Goal: Task Accomplishment & Management: Manage account settings

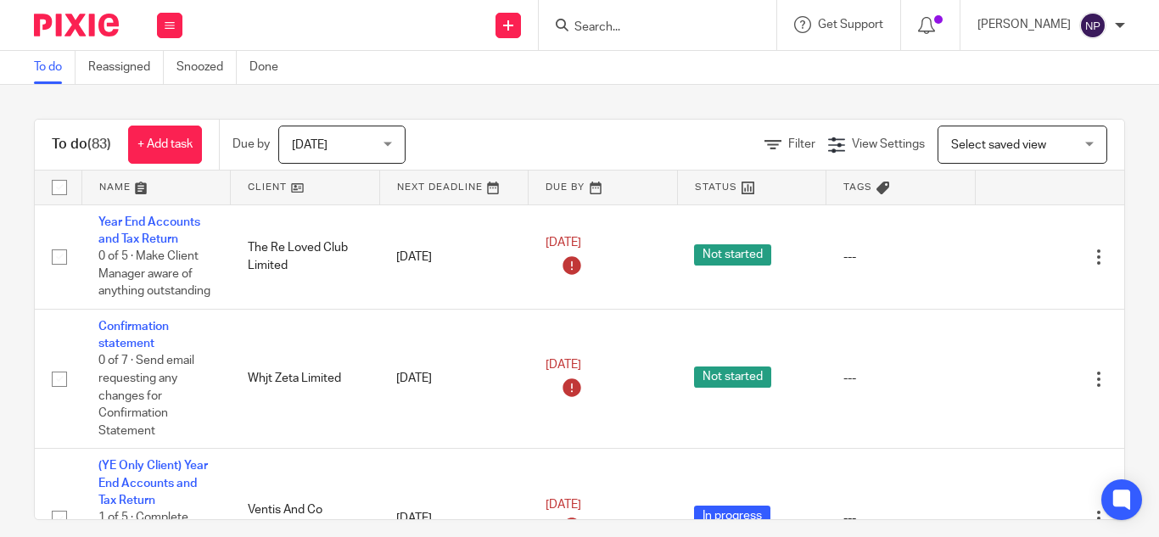
click at [587, 24] on input "Search" at bounding box center [649, 27] width 153 height 15
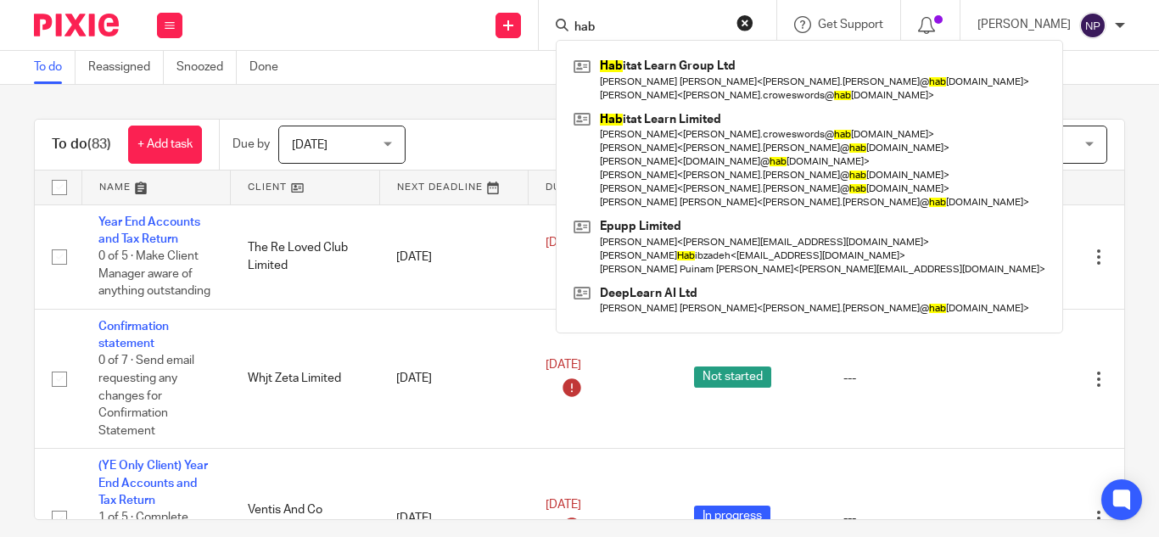
type input "hab"
drag, startPoint x: 503, startPoint y: 87, endPoint x: 336, endPoint y: 90, distance: 167.2
click at [503, 87] on div "To do (83) + Add task Due by Today Today Today Tomorrow This week Next week Thi…" at bounding box center [579, 311] width 1159 height 452
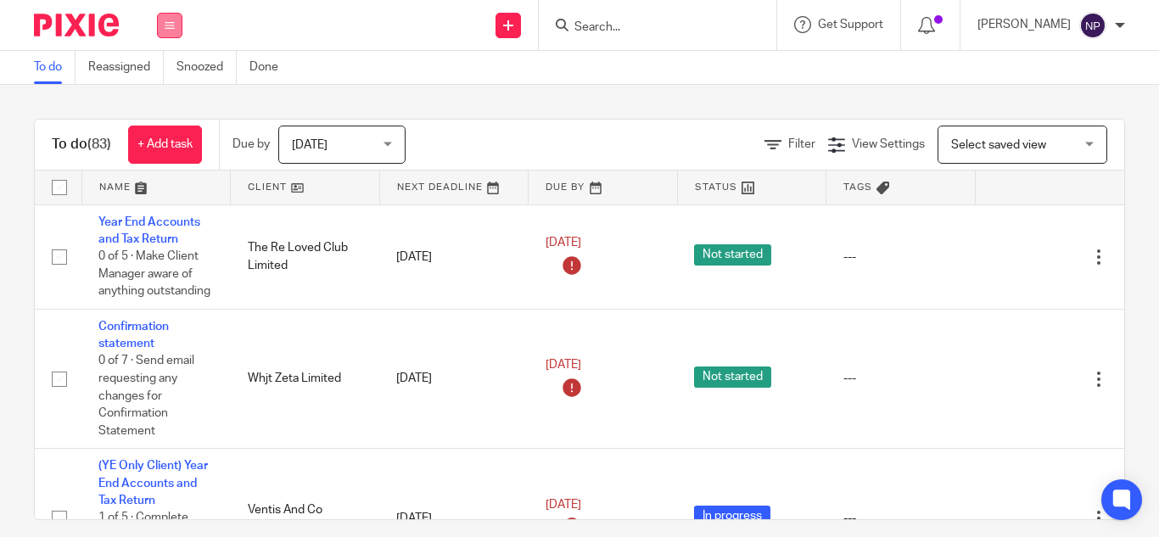
click at [170, 25] on icon at bounding box center [170, 25] width 10 height 10
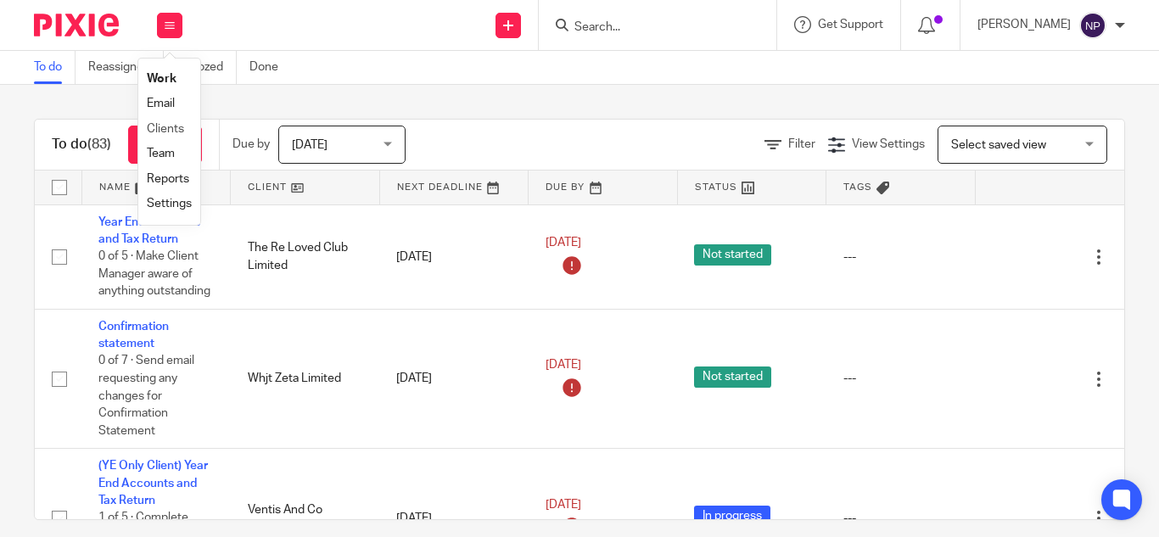
click at [162, 121] on li "Clients" at bounding box center [169, 129] width 45 height 25
click at [166, 129] on link "Clients" at bounding box center [165, 129] width 37 height 12
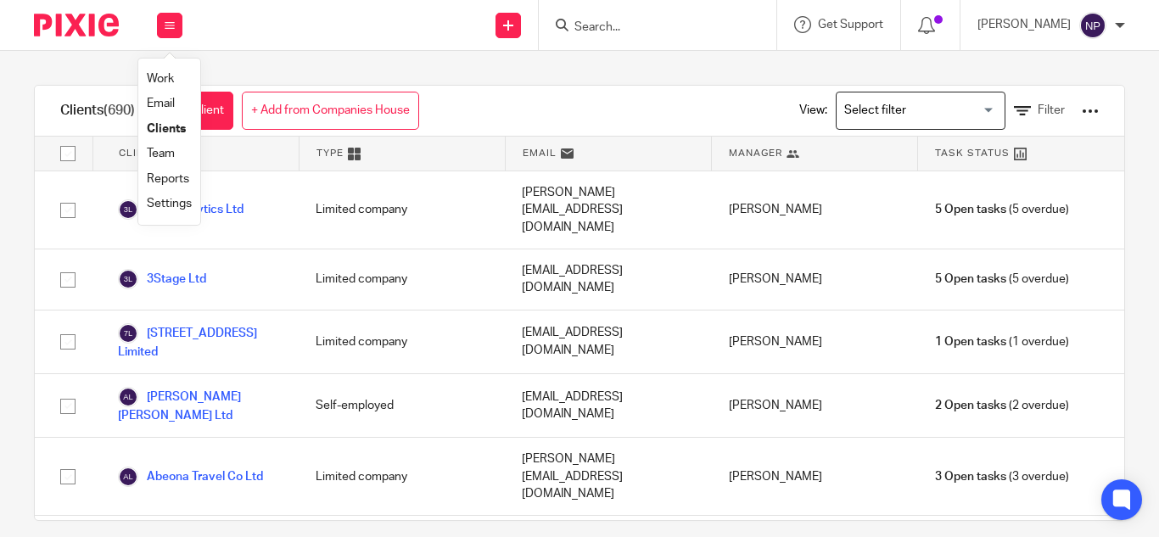
click at [171, 126] on link "Clients" at bounding box center [166, 129] width 39 height 12
click at [894, 98] on input "Search for option" at bounding box center [917, 111] width 157 height 30
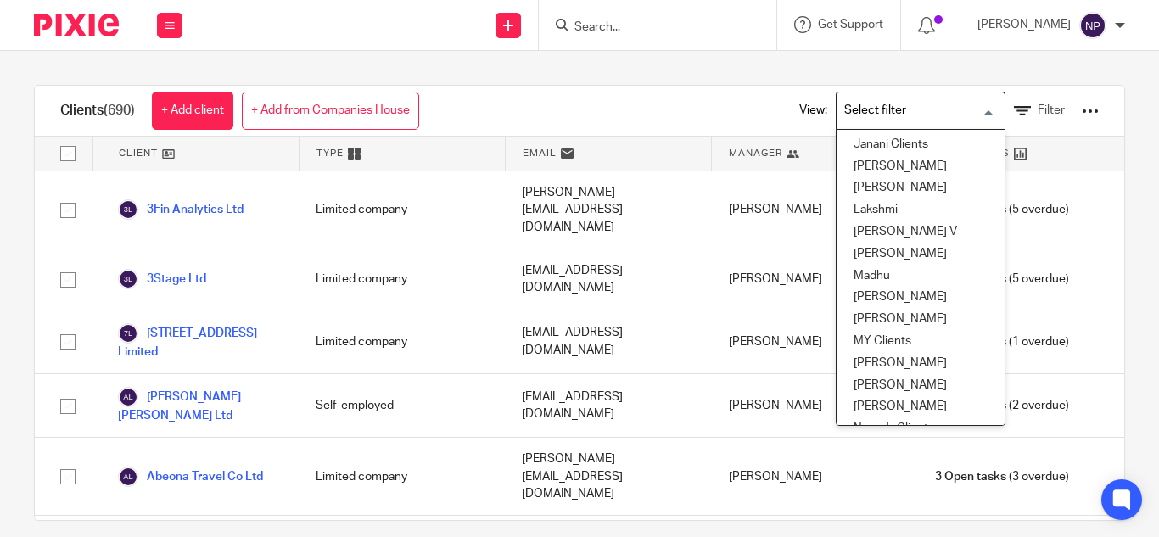
scroll to position [340, 0]
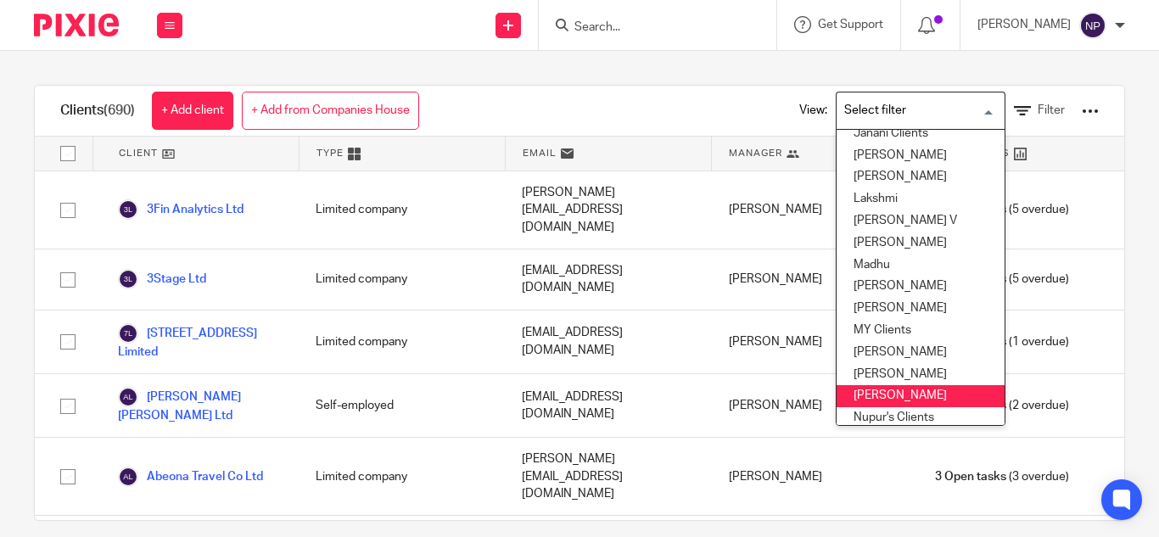
click at [850, 396] on li "Nithu" at bounding box center [921, 396] width 168 height 22
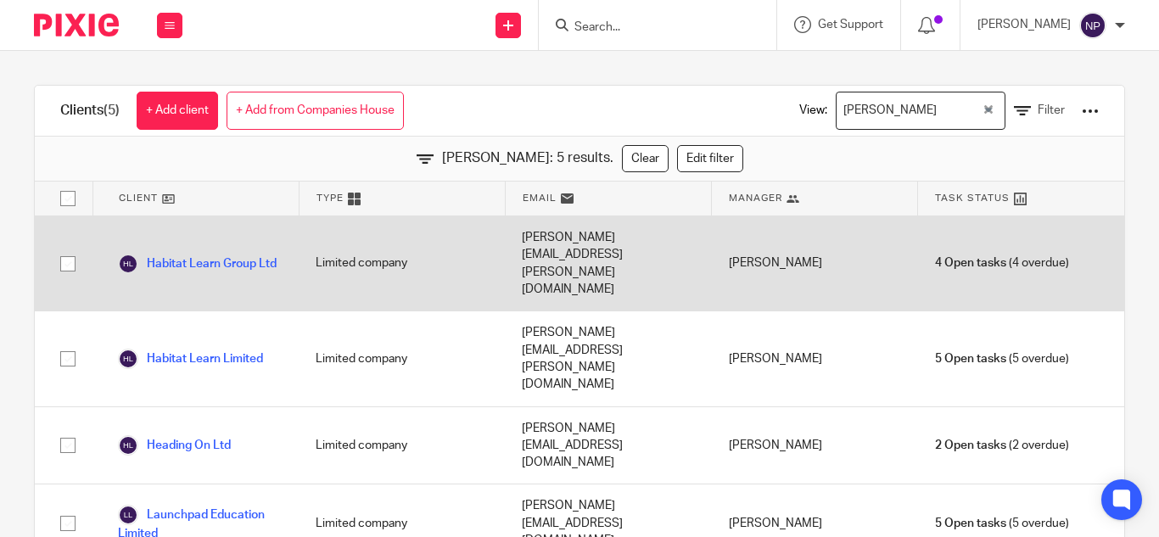
scroll to position [13, 0]
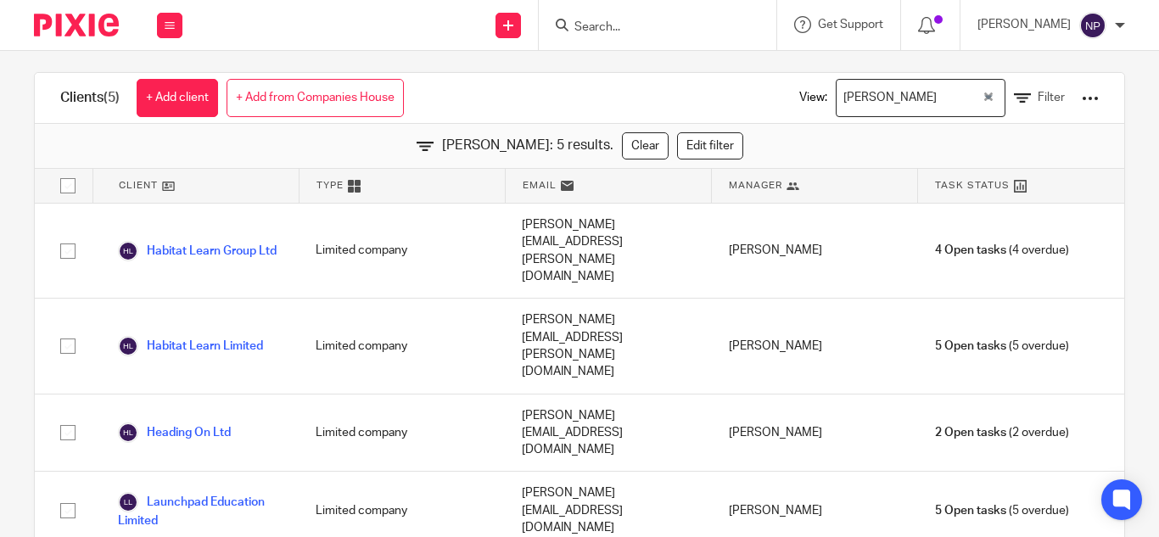
click at [943, 92] on input "Search for option" at bounding box center [961, 98] width 37 height 30
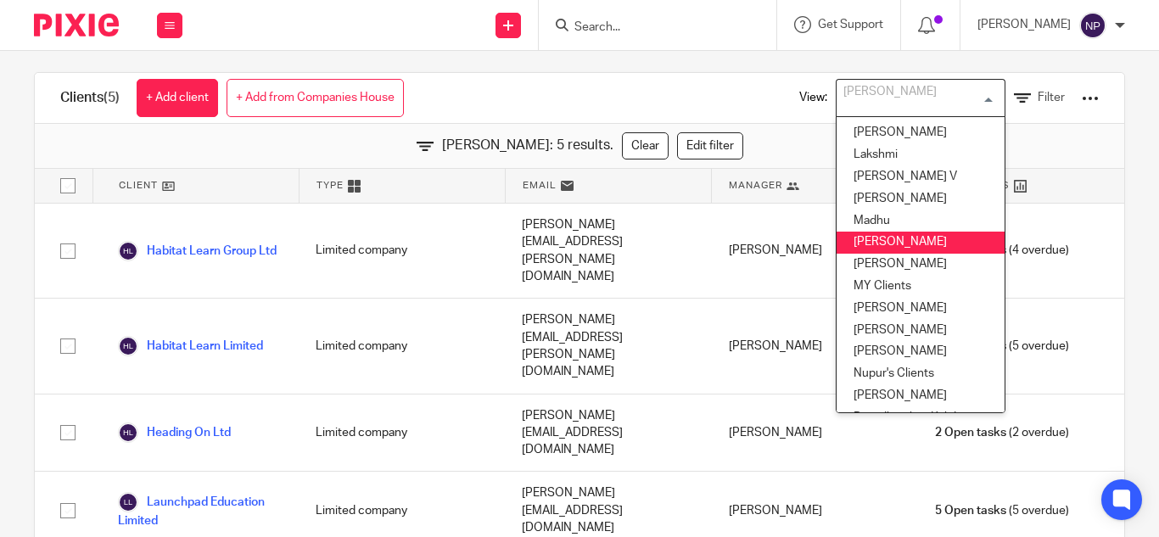
scroll to position [396, 0]
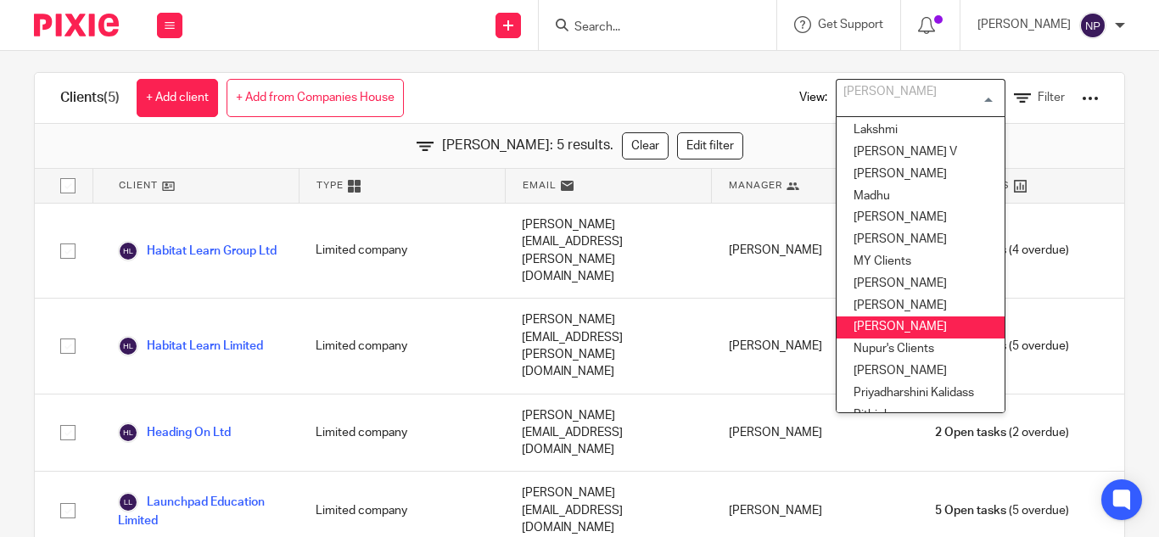
click at [860, 328] on li "Nithu" at bounding box center [921, 328] width 168 height 22
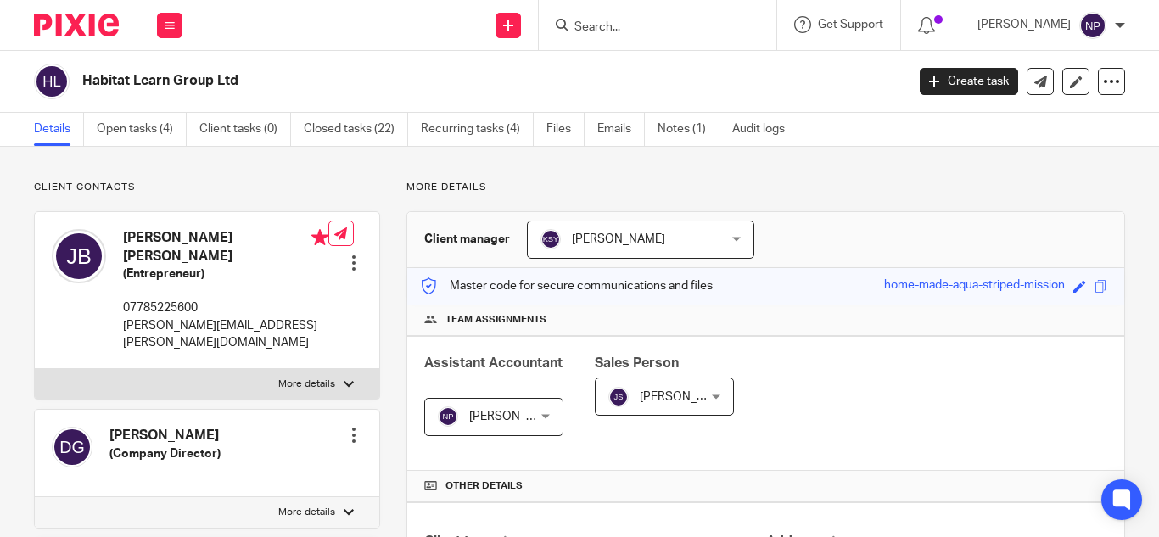
click at [532, 417] on span "[PERSON_NAME]" at bounding box center [515, 417] width 93 height 12
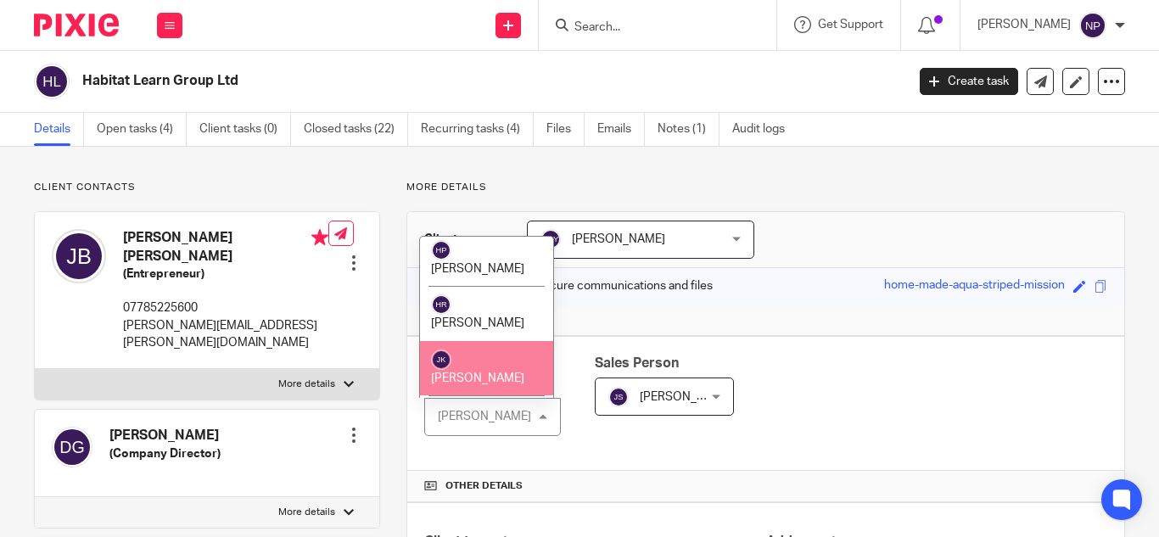
scroll to position [1443, 0]
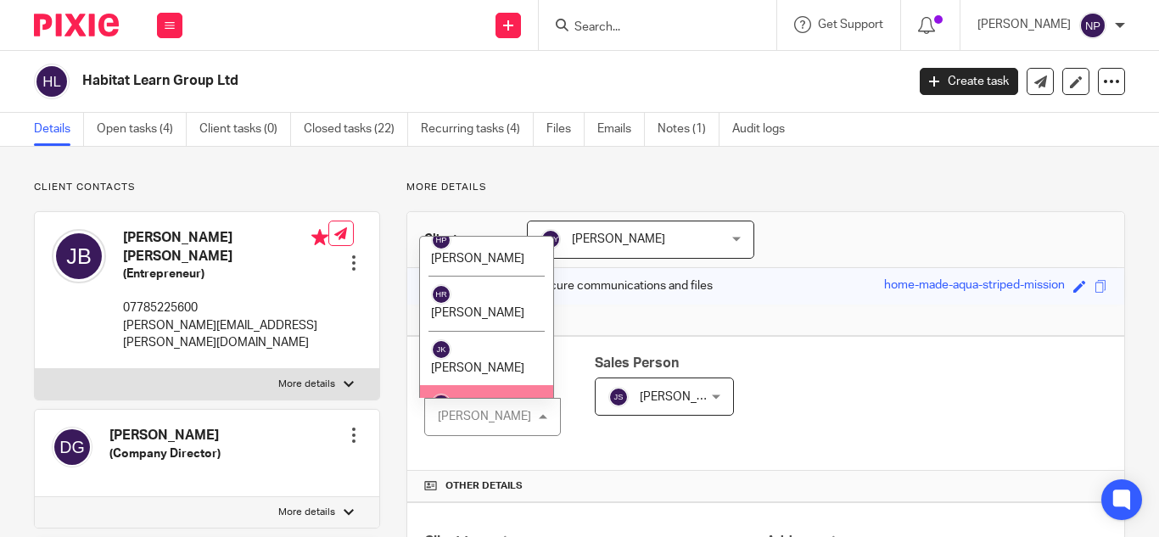
click at [472, 385] on li "Jayachandra Ravi" at bounding box center [486, 412] width 133 height 55
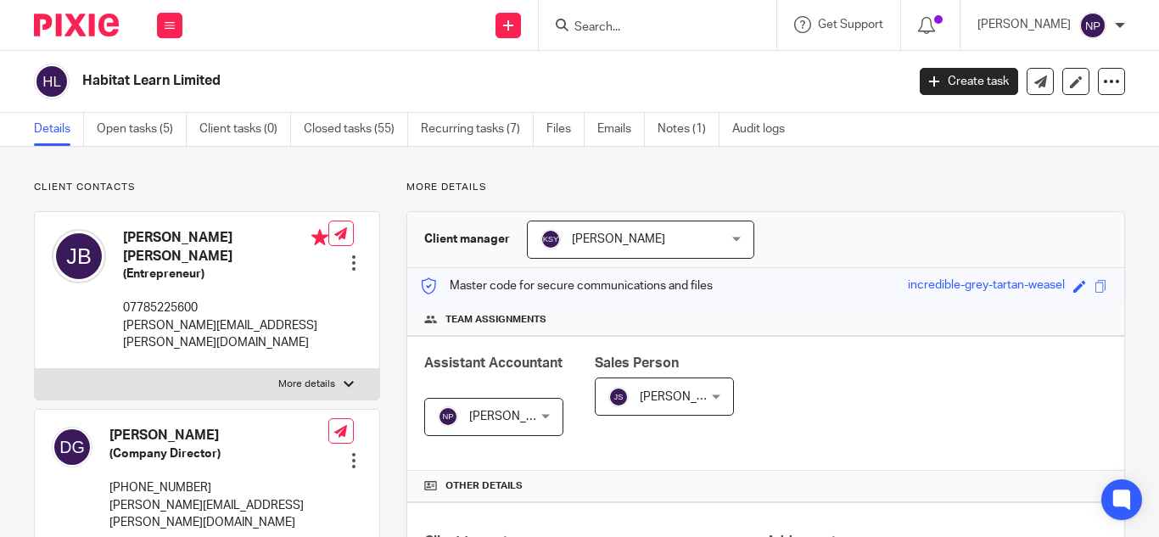
click at [497, 419] on span "[PERSON_NAME]" at bounding box center [515, 417] width 93 height 12
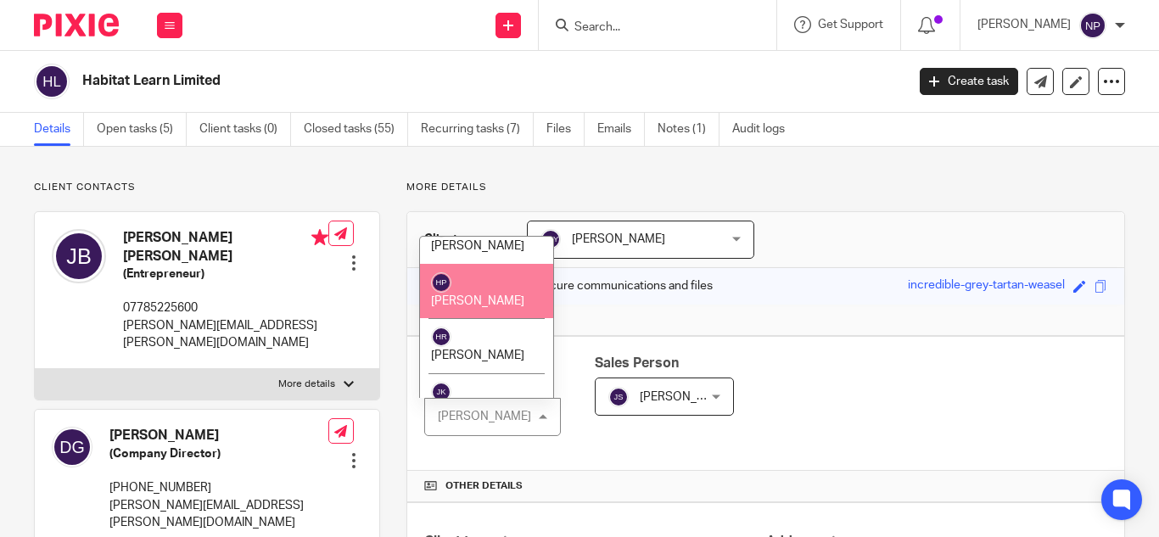
scroll to position [1443, 0]
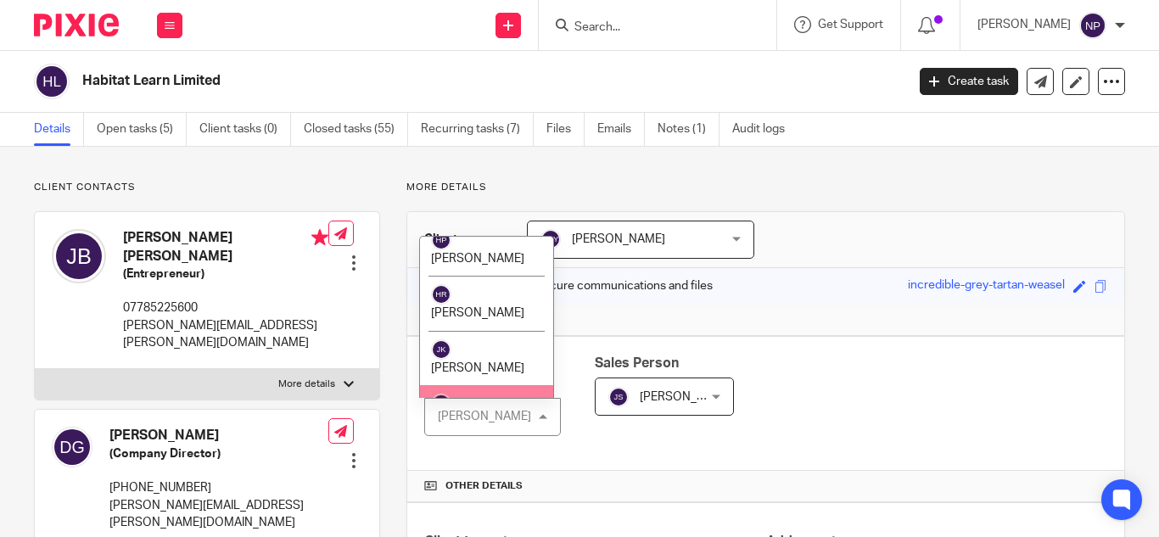
click at [480, 418] on span "[PERSON_NAME]" at bounding box center [477, 424] width 93 height 12
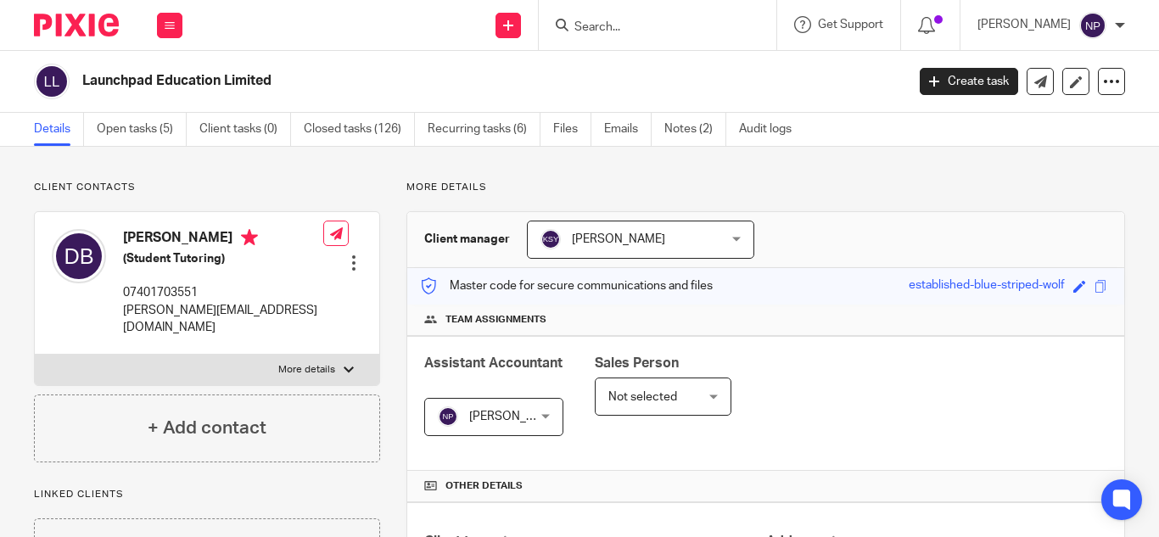
click at [517, 422] on span "[PERSON_NAME]" at bounding box center [515, 417] width 93 height 12
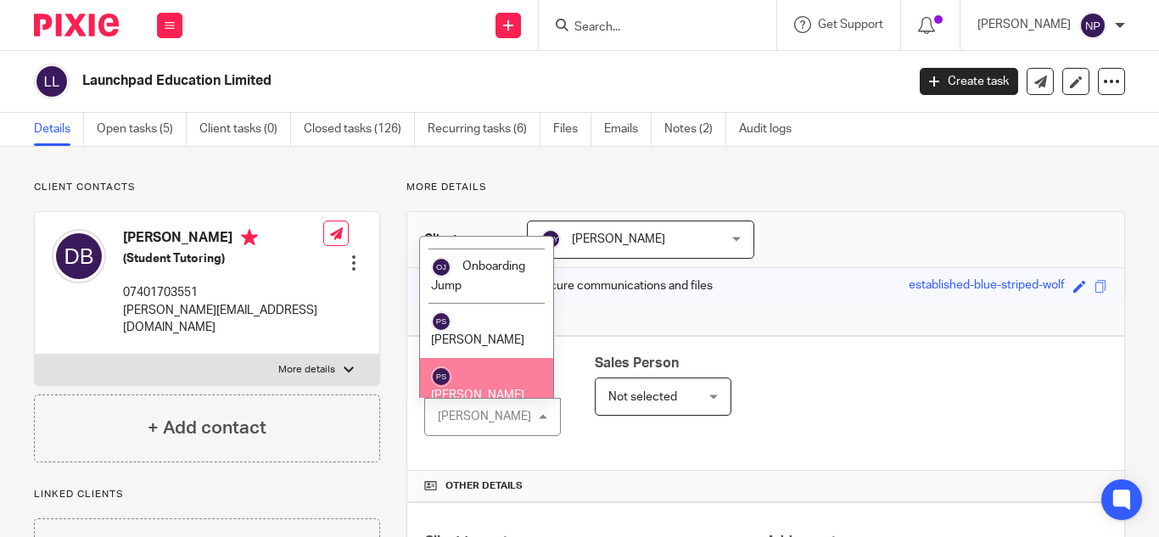
scroll to position [3056, 0]
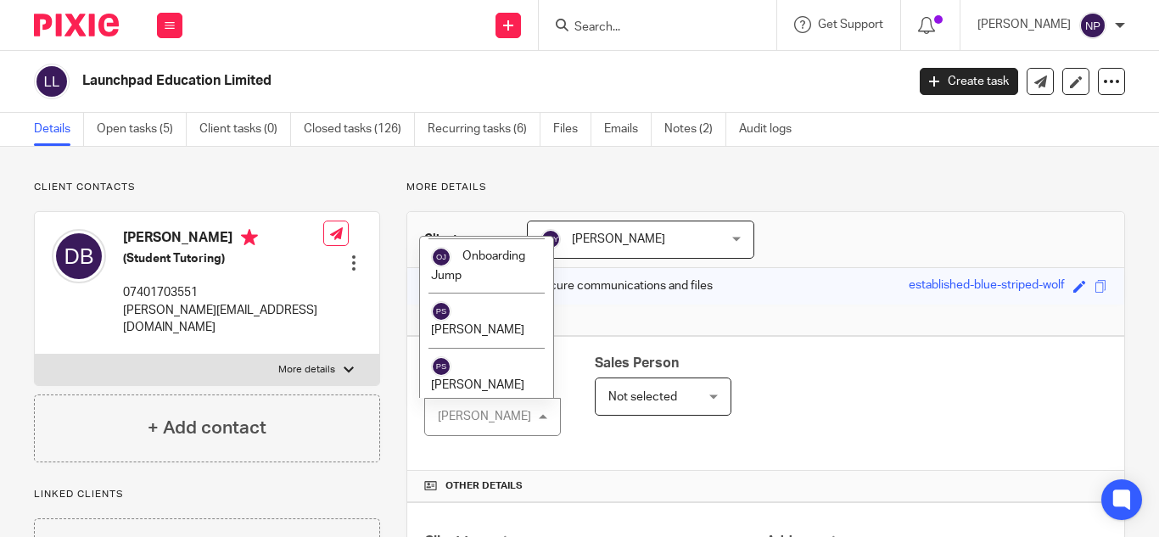
click at [483, 435] on span "[PERSON_NAME]" at bounding box center [477, 441] width 93 height 12
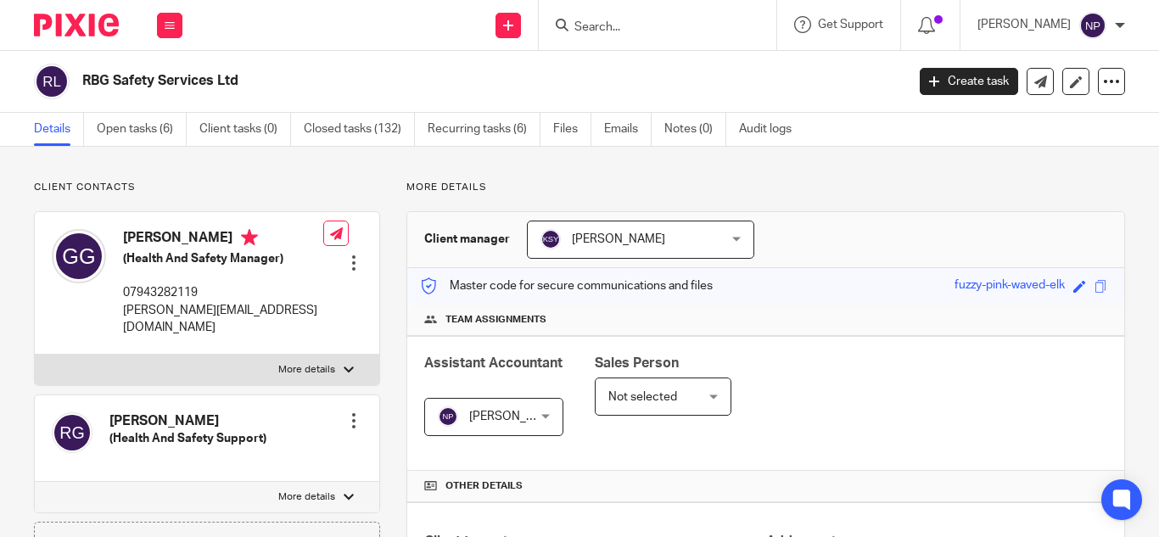
click at [538, 425] on div "Nithu Premaanand Nithu Premaanand" at bounding box center [493, 417] width 139 height 38
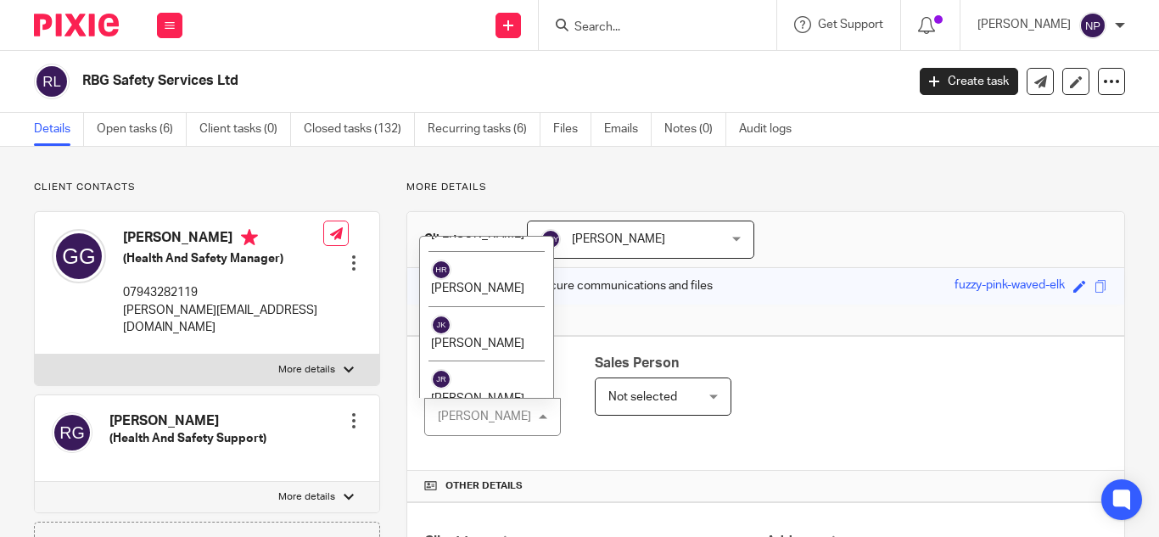
scroll to position [1443, 0]
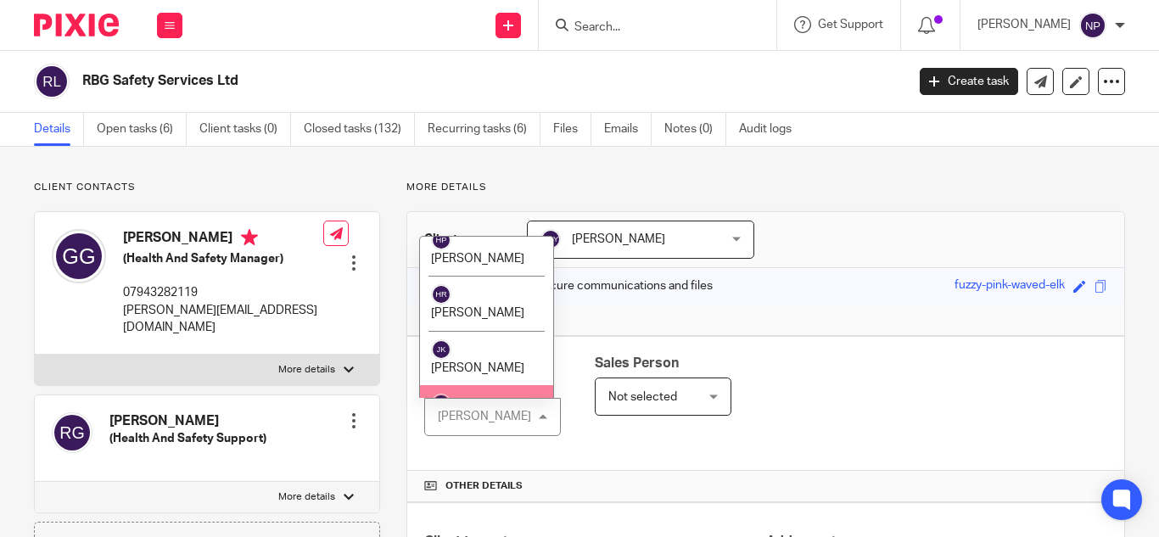
click at [491, 418] on span "[PERSON_NAME]" at bounding box center [477, 424] width 93 height 12
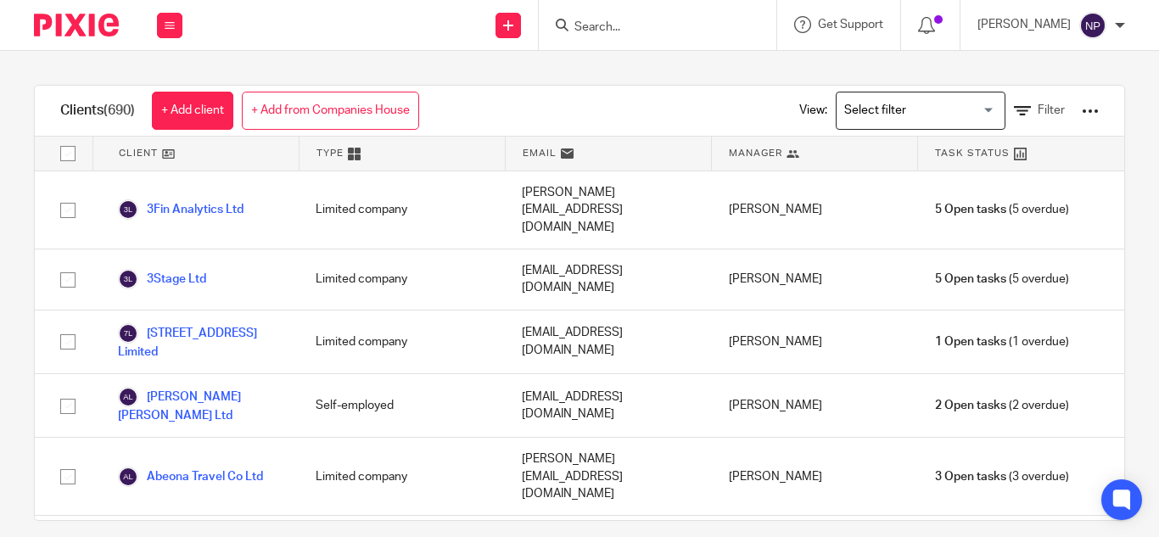
click at [888, 114] on input "Search for option" at bounding box center [917, 111] width 157 height 30
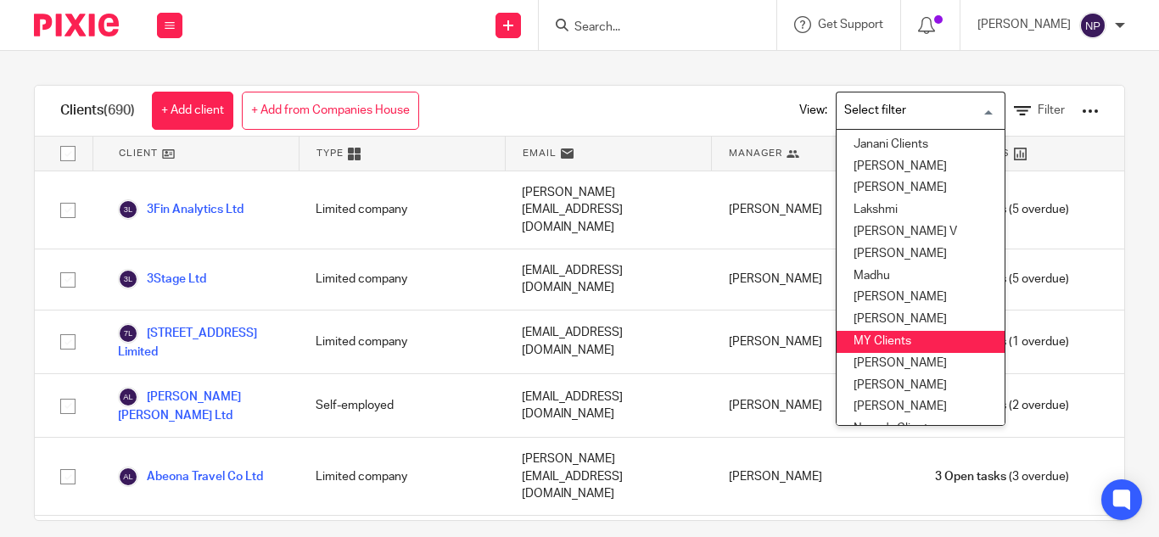
scroll to position [340, 0]
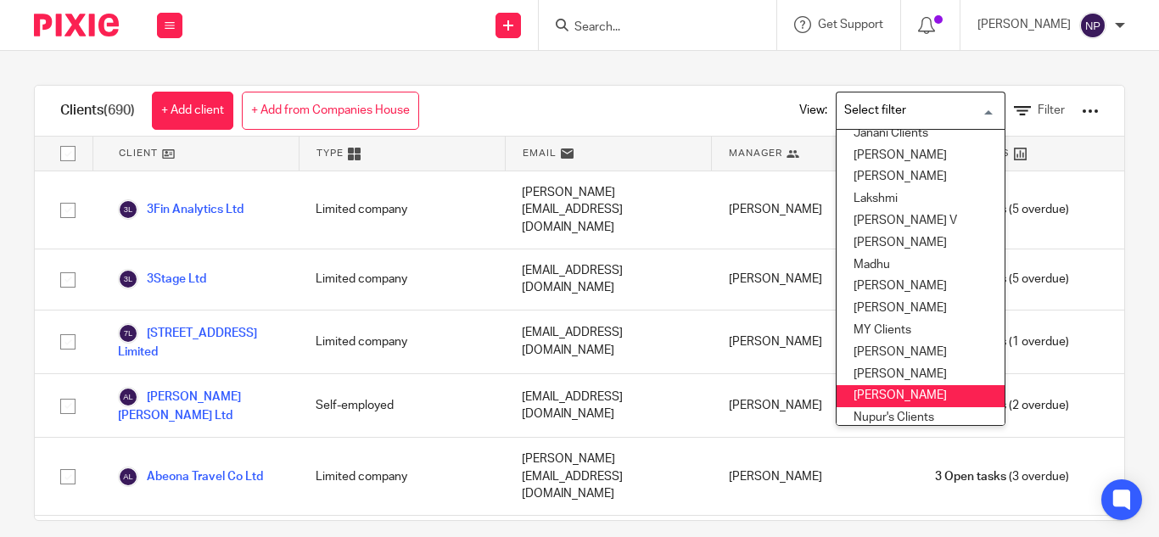
click at [856, 385] on li "Nithu" at bounding box center [921, 396] width 168 height 22
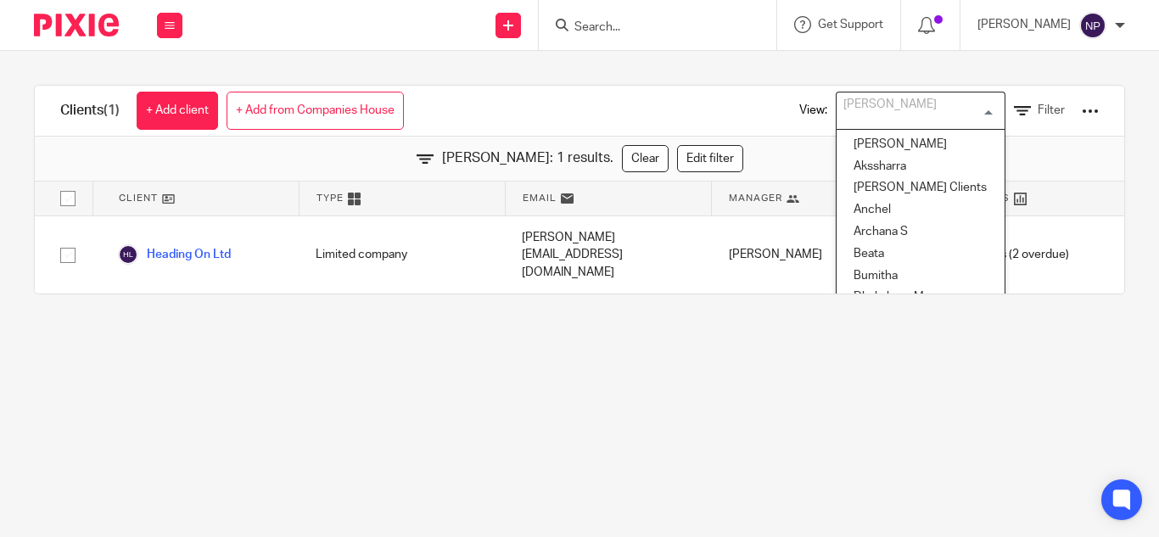
scroll to position [320, 0]
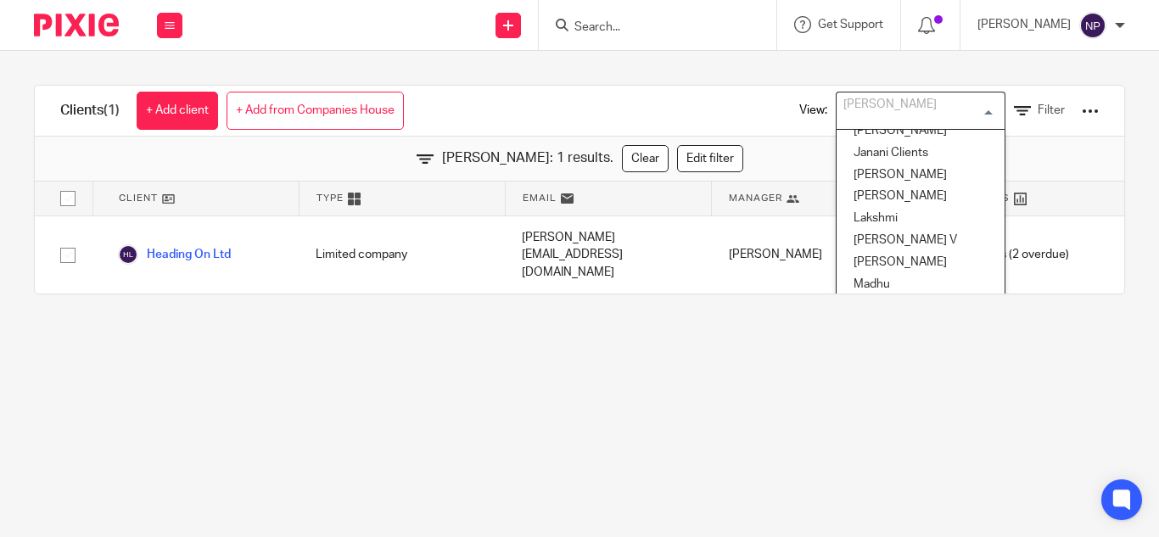
click at [595, 31] on input "Search" at bounding box center [649, 27] width 153 height 15
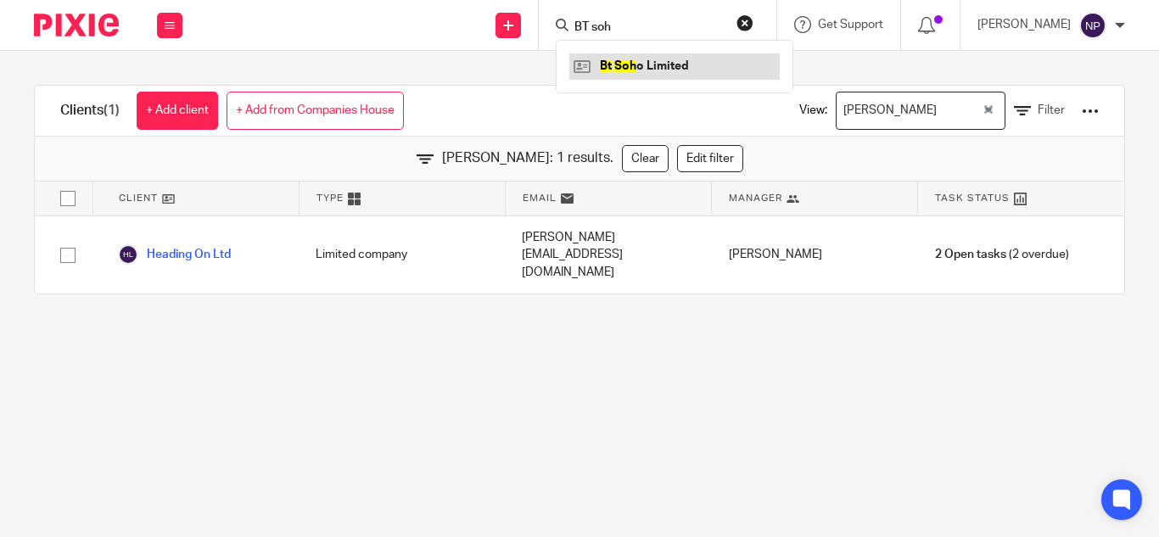
type input "BT soh"
click at [654, 66] on link at bounding box center [675, 65] width 211 height 25
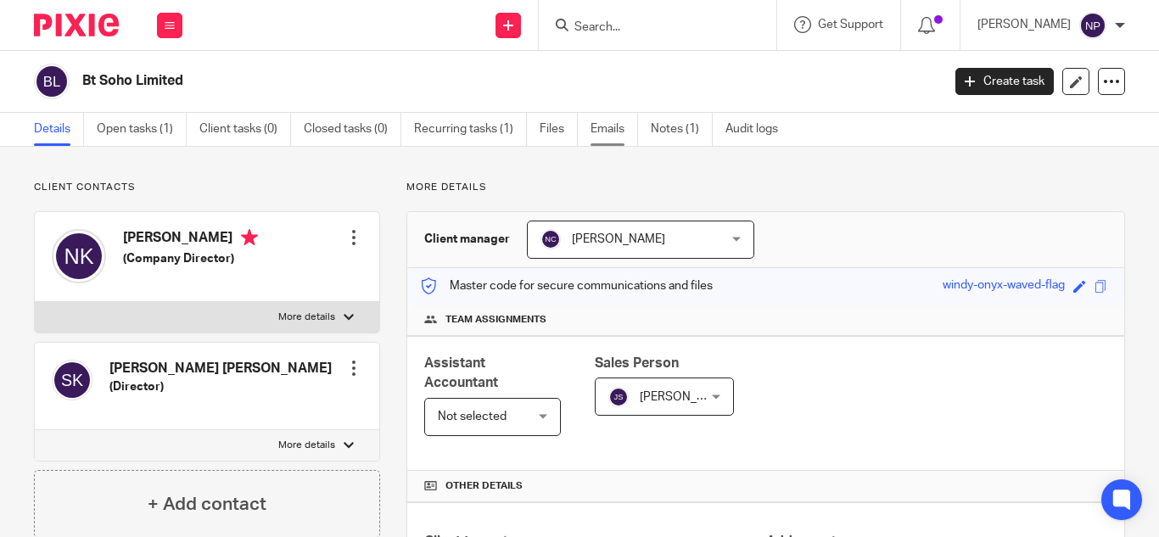
click at [620, 121] on link "Emails" at bounding box center [615, 129] width 48 height 33
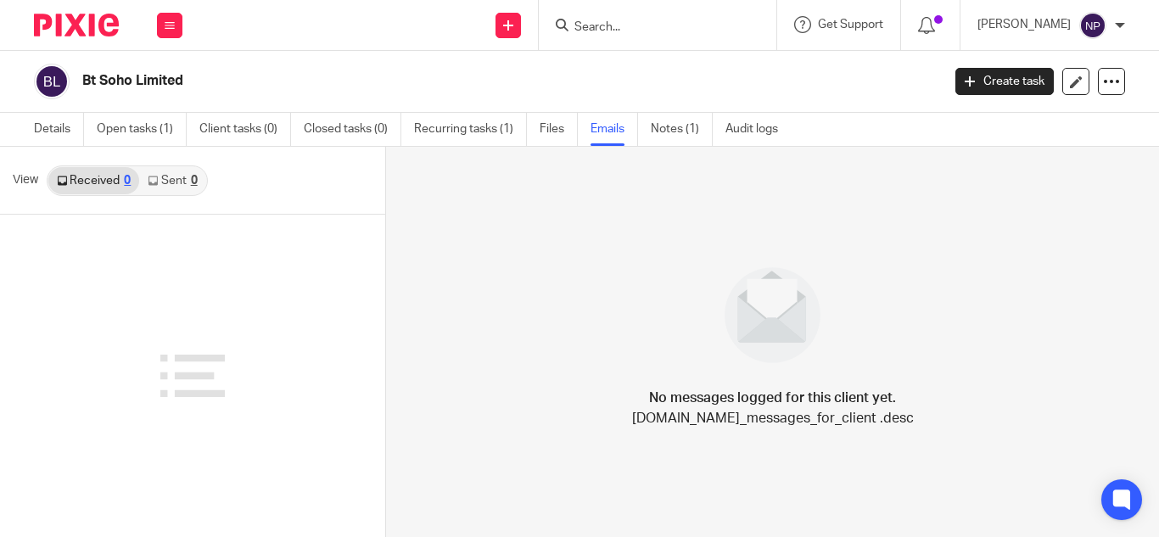
click at [172, 182] on link "Sent 0" at bounding box center [172, 180] width 66 height 27
click at [78, 176] on link "Received 0" at bounding box center [93, 180] width 91 height 27
click at [169, 175] on link "Sent 0" at bounding box center [172, 180] width 66 height 27
click at [40, 127] on link "Details" at bounding box center [59, 129] width 50 height 33
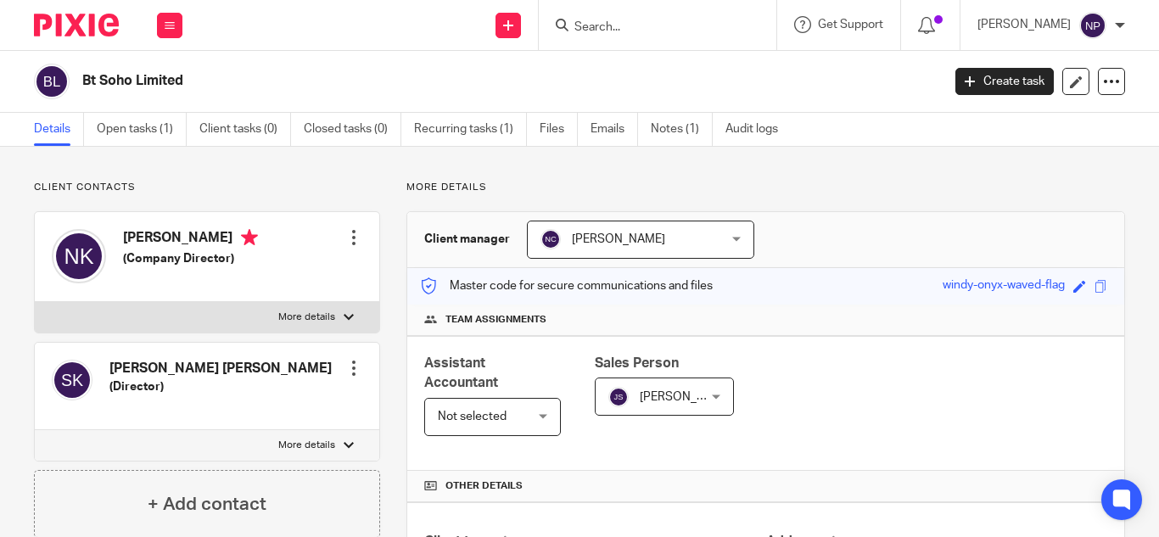
click at [292, 442] on p "More details" at bounding box center [306, 446] width 57 height 14
click at [35, 430] on input "More details" at bounding box center [34, 429] width 1 height 1
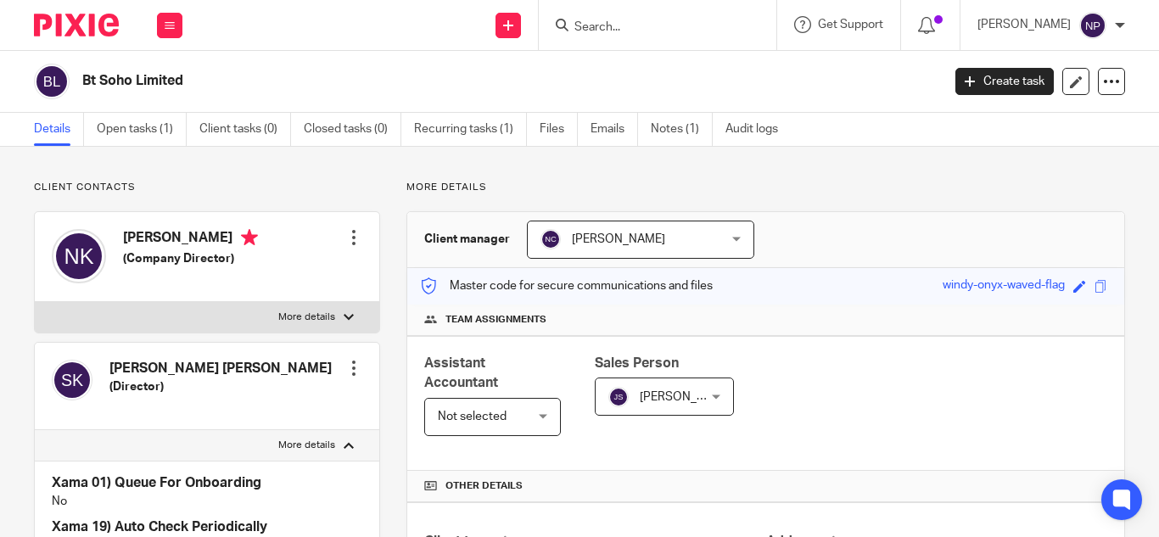
click at [292, 442] on p "More details" at bounding box center [306, 446] width 57 height 14
click at [35, 430] on input "More details" at bounding box center [34, 429] width 1 height 1
checkbox input "false"
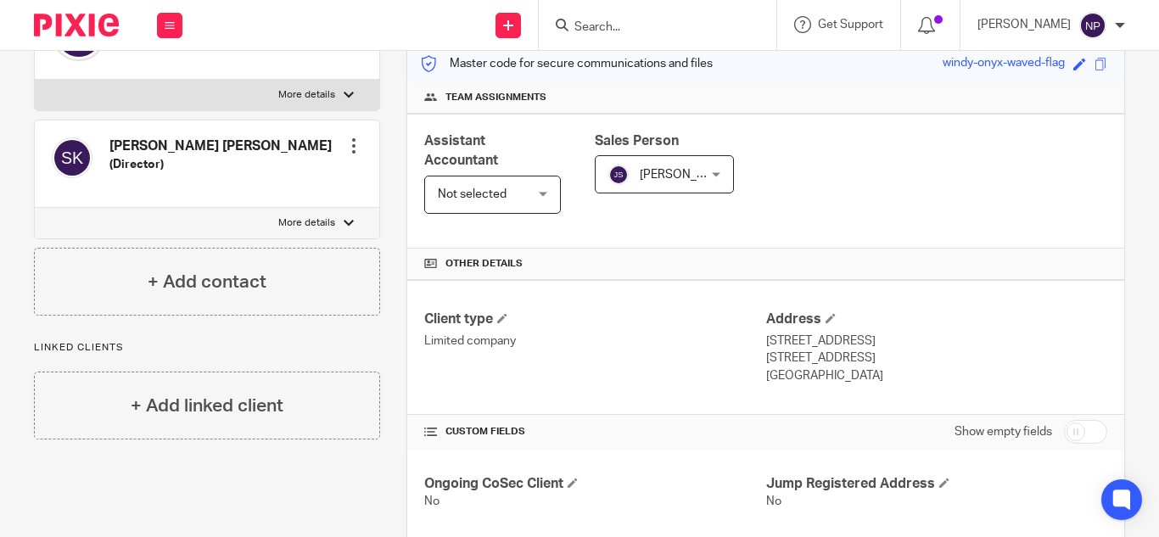
scroll to position [255, 0]
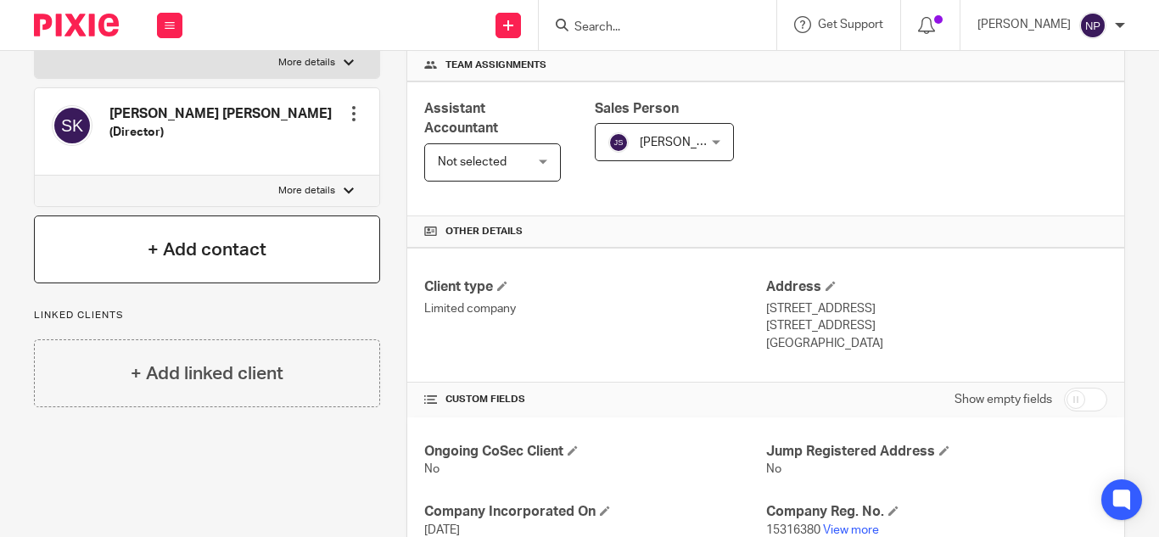
click at [210, 247] on h4 "+ Add contact" at bounding box center [207, 250] width 119 height 26
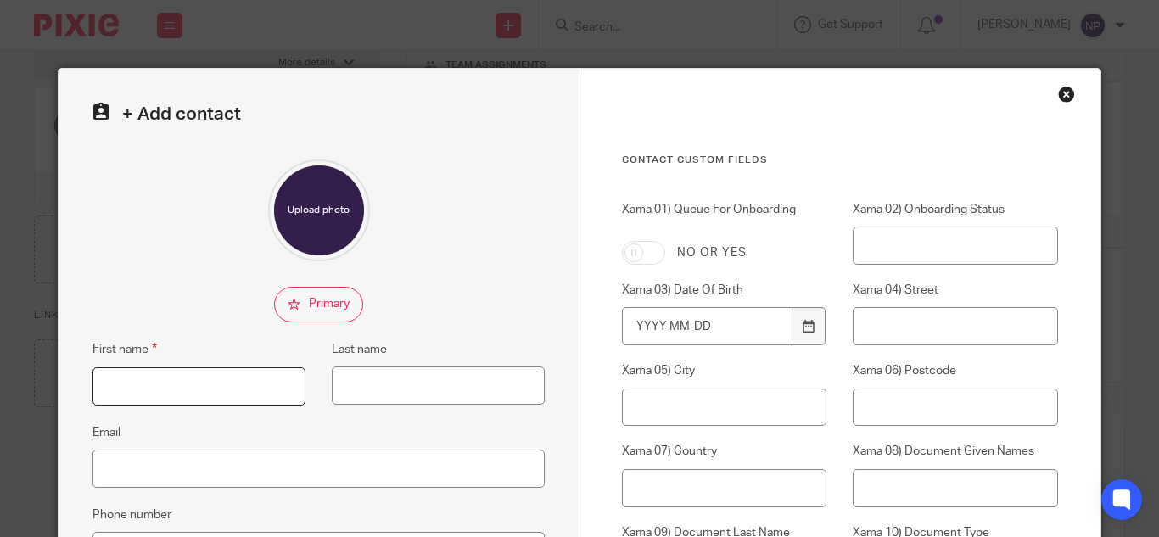
click at [154, 392] on input "First name" at bounding box center [199, 387] width 213 height 38
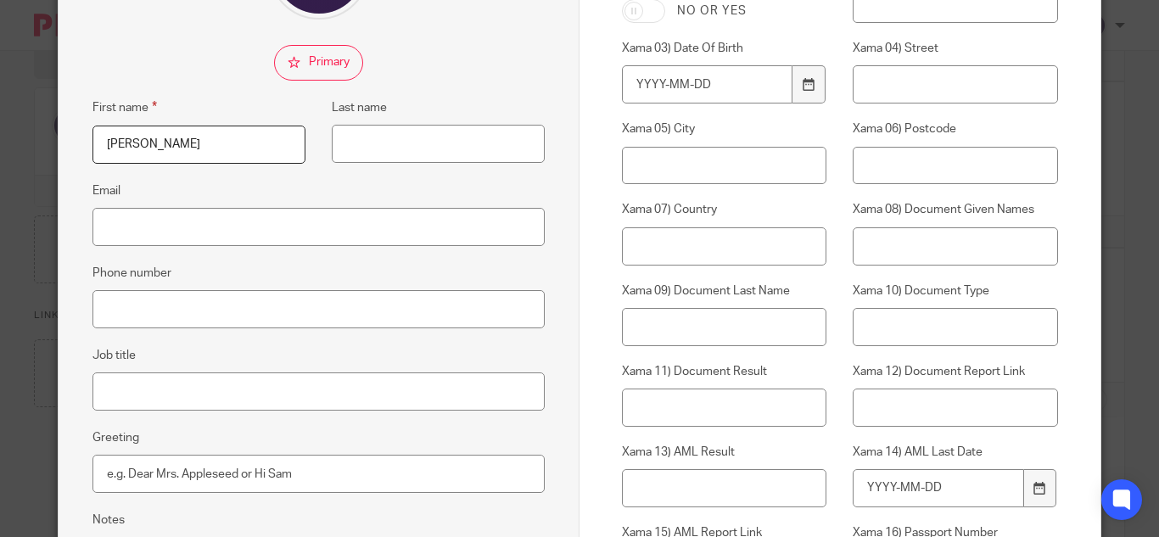
scroll to position [340, 0]
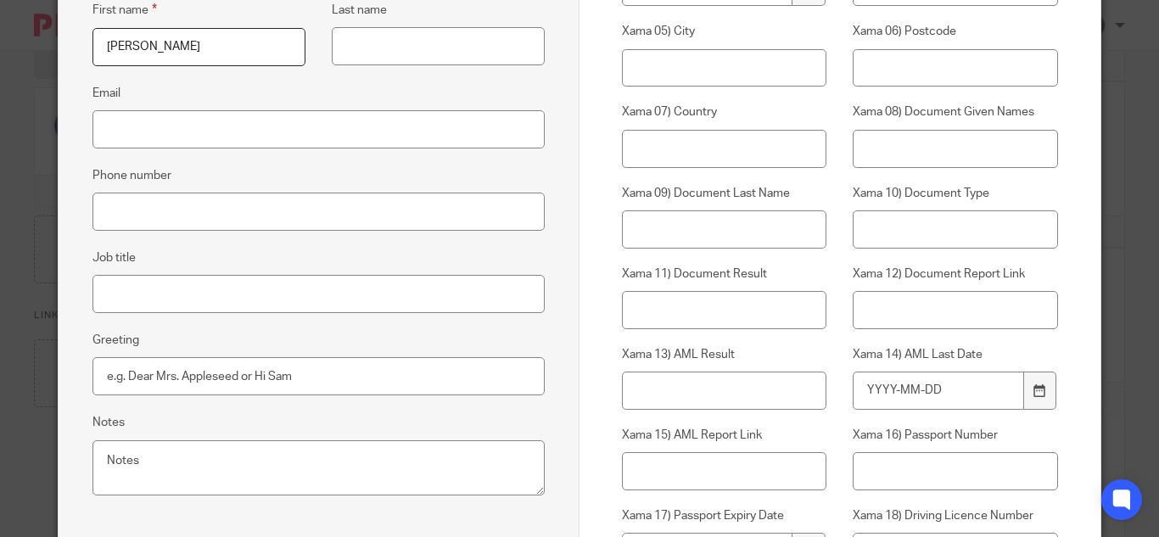
type input "[PERSON_NAME]"
click at [142, 122] on input "Email" at bounding box center [319, 129] width 452 height 38
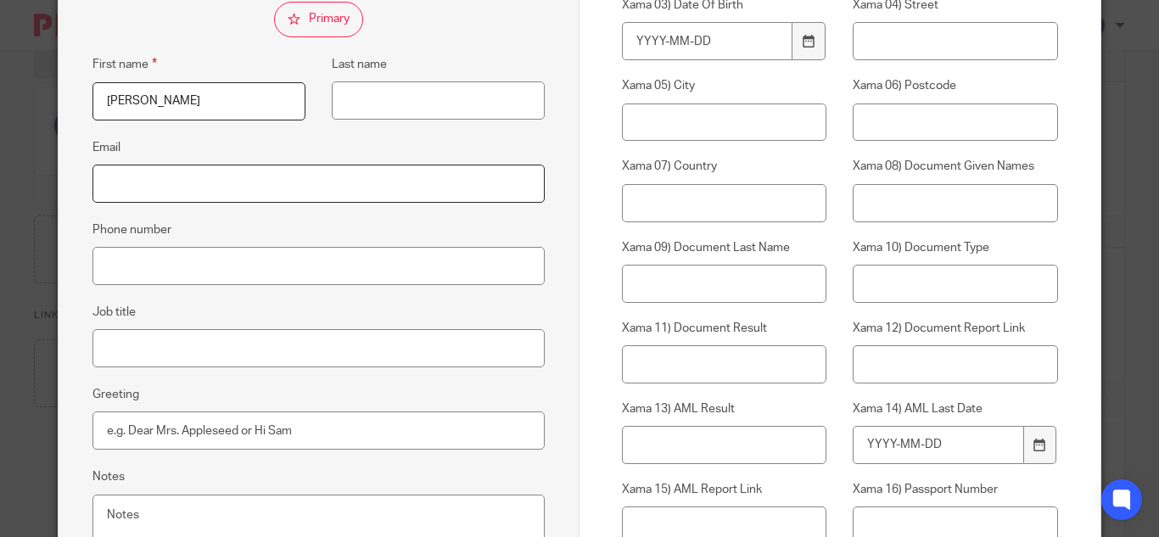
scroll to position [183, 0]
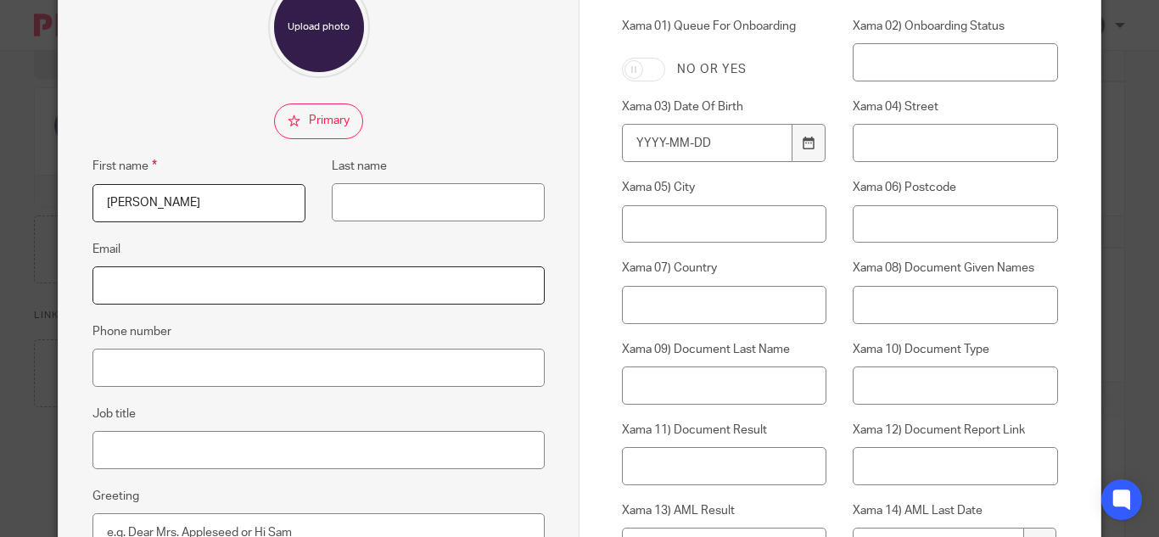
click at [150, 280] on input "Email" at bounding box center [319, 286] width 452 height 38
paste input "nikki@oldng.com"
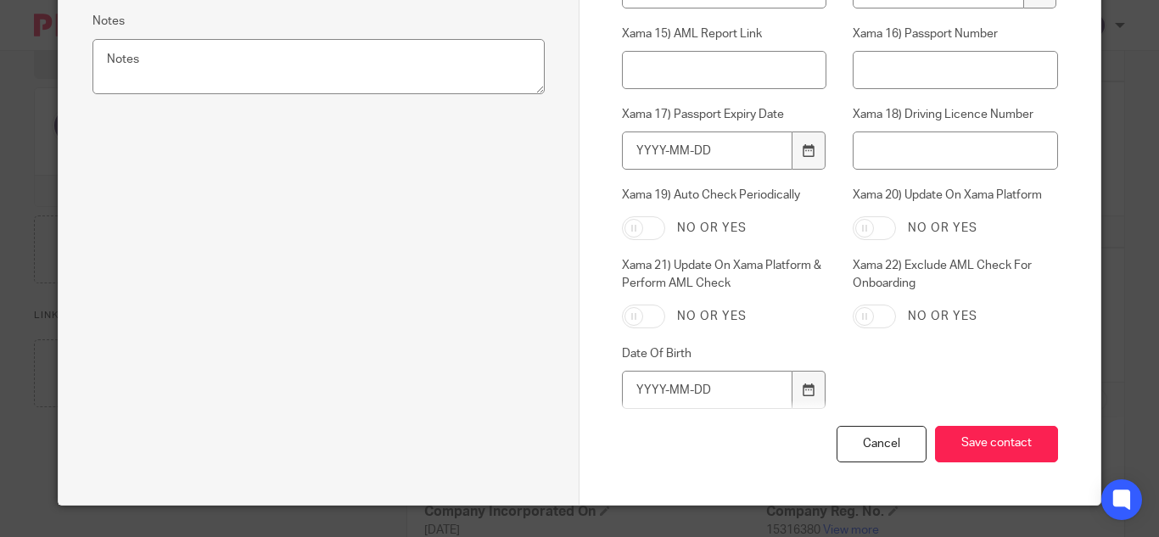
scroll to position [777, 0]
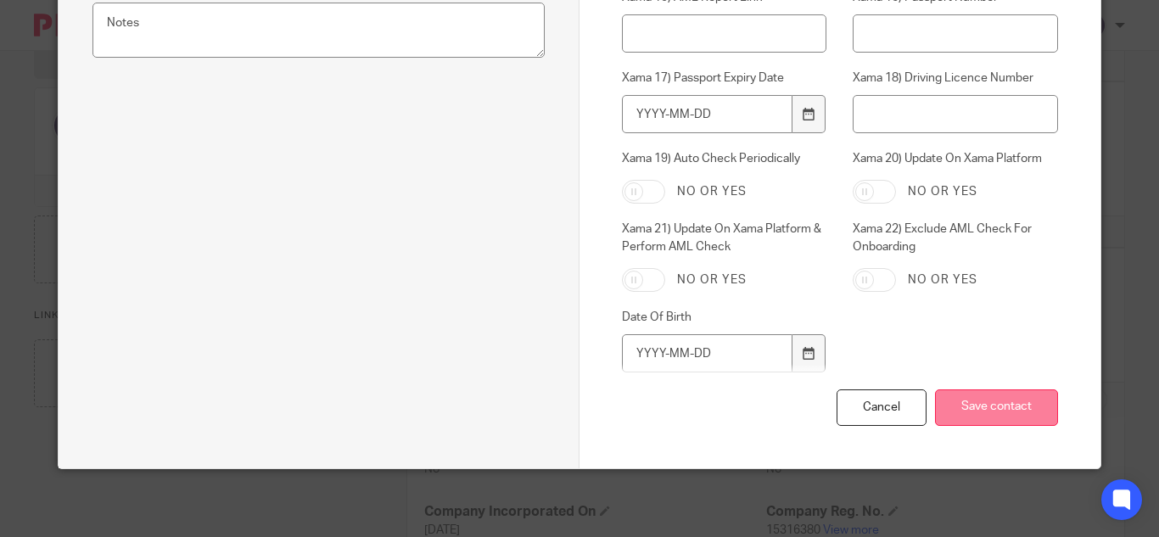
type input "nikki@oldng.com"
click at [1013, 400] on input "Save contact" at bounding box center [996, 408] width 123 height 36
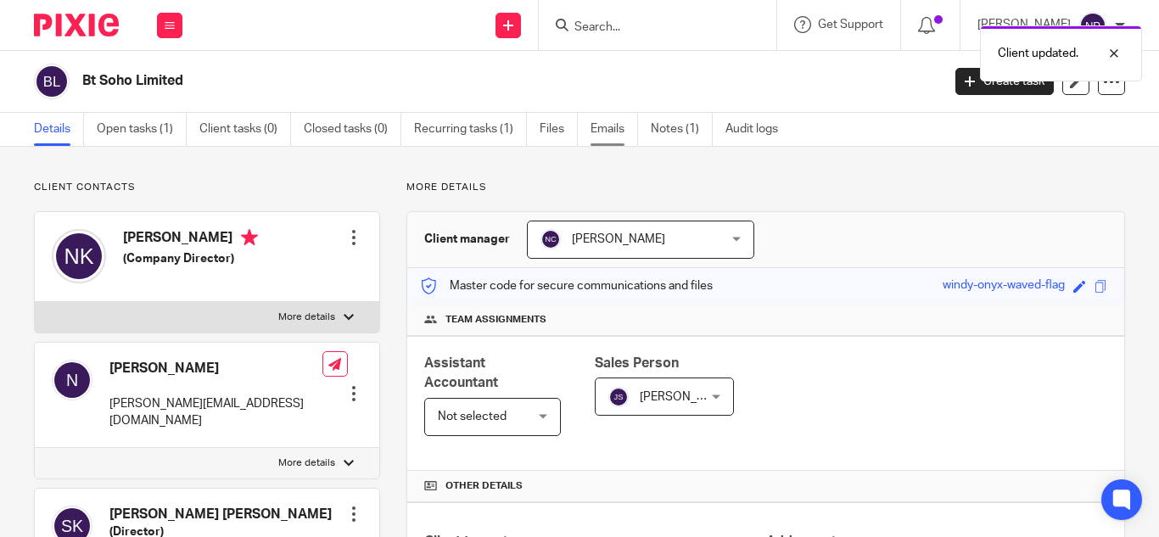
click at [620, 123] on link "Emails" at bounding box center [615, 129] width 48 height 33
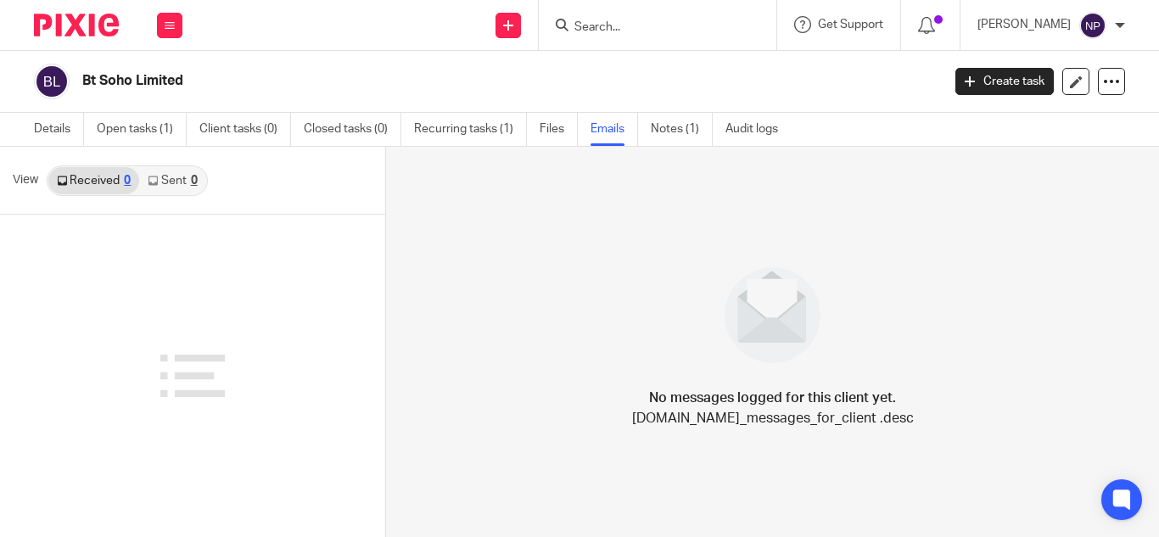
click at [166, 183] on link "Sent 0" at bounding box center [172, 180] width 66 height 27
click at [92, 180] on link "Received 0" at bounding box center [93, 180] width 91 height 27
click at [57, 128] on link "Details" at bounding box center [59, 129] width 50 height 33
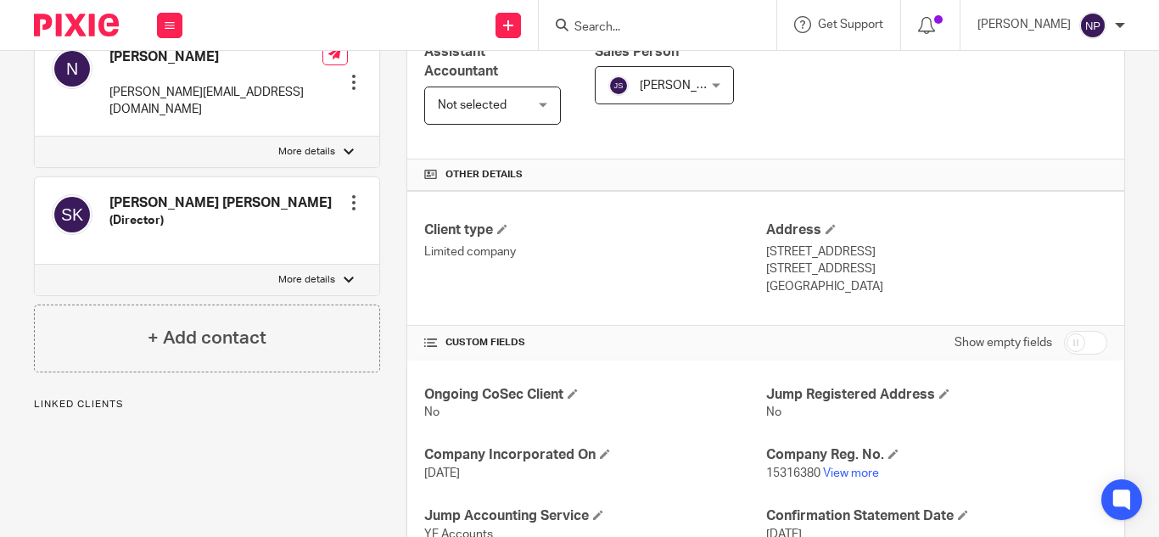
scroll to position [255, 0]
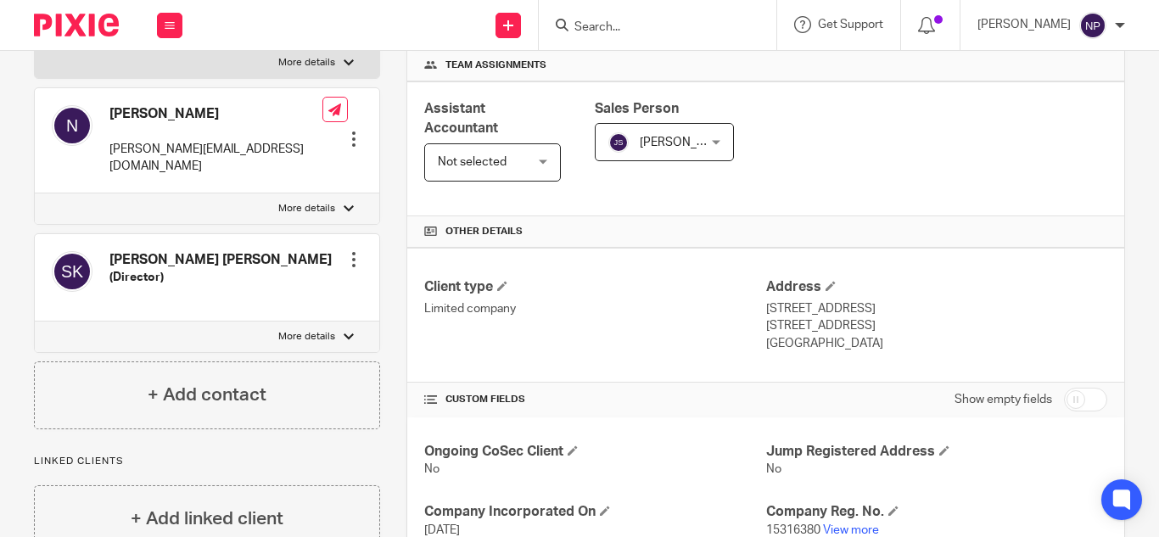
click at [603, 24] on input "Search" at bounding box center [649, 27] width 153 height 15
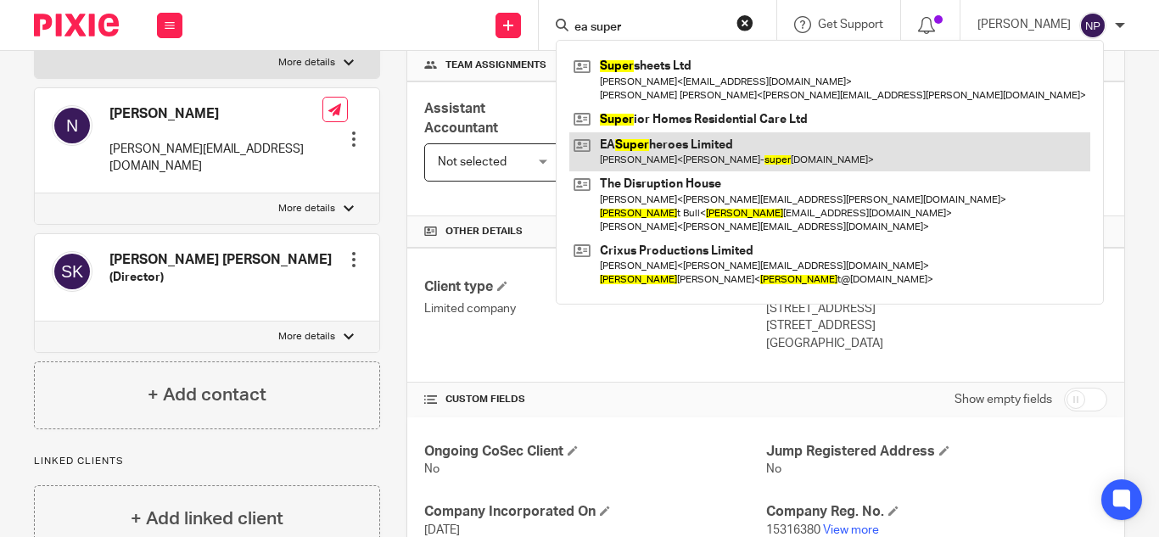
type input "ea super"
click at [665, 148] on link at bounding box center [830, 151] width 521 height 39
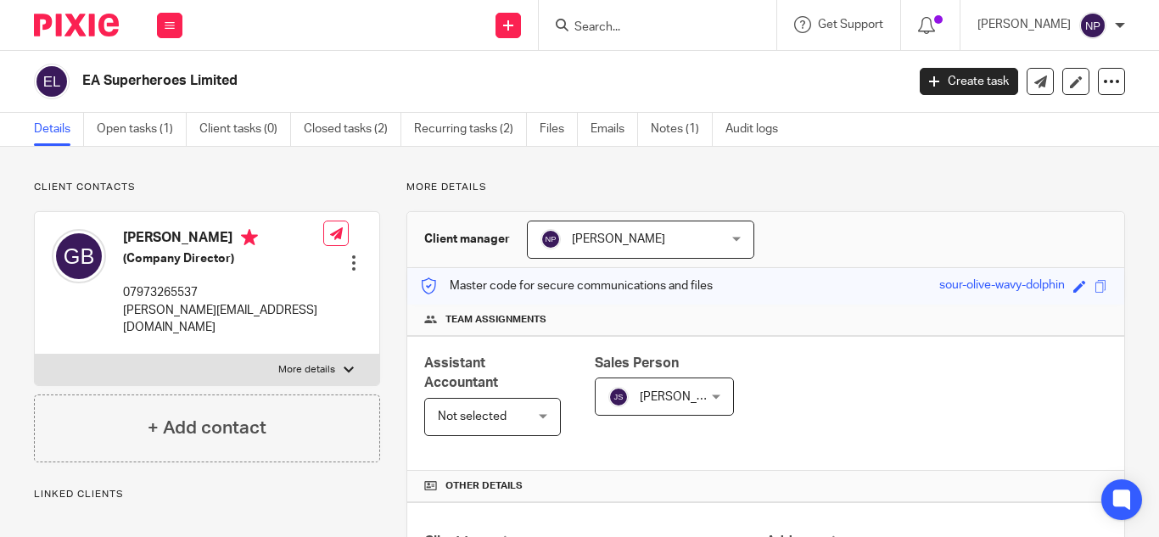
scroll to position [340, 0]
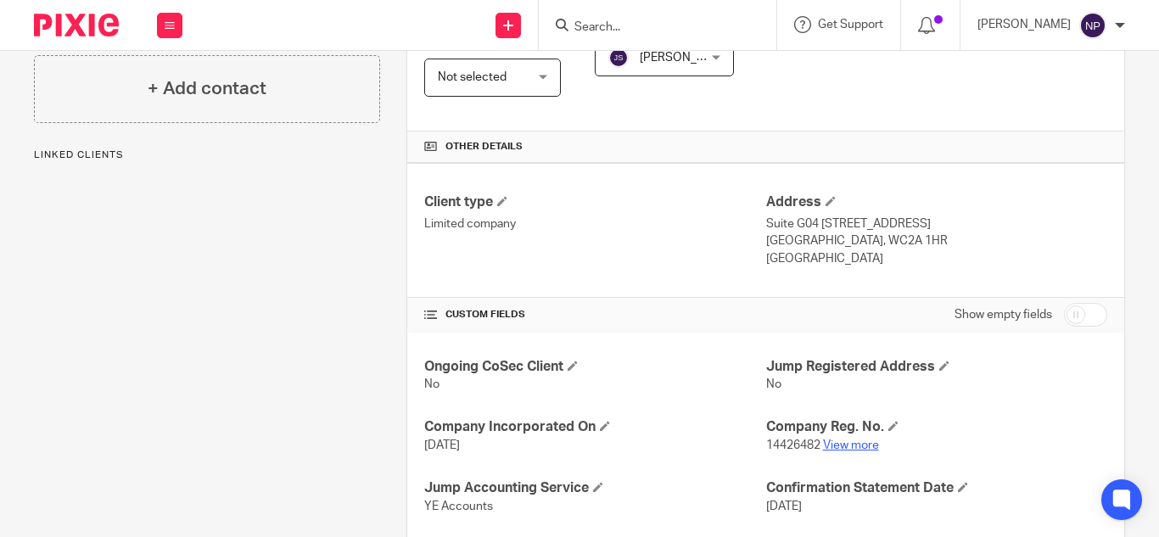
click at [853, 440] on link "View more" at bounding box center [851, 446] width 56 height 12
